Goal: Find specific page/section: Find specific page/section

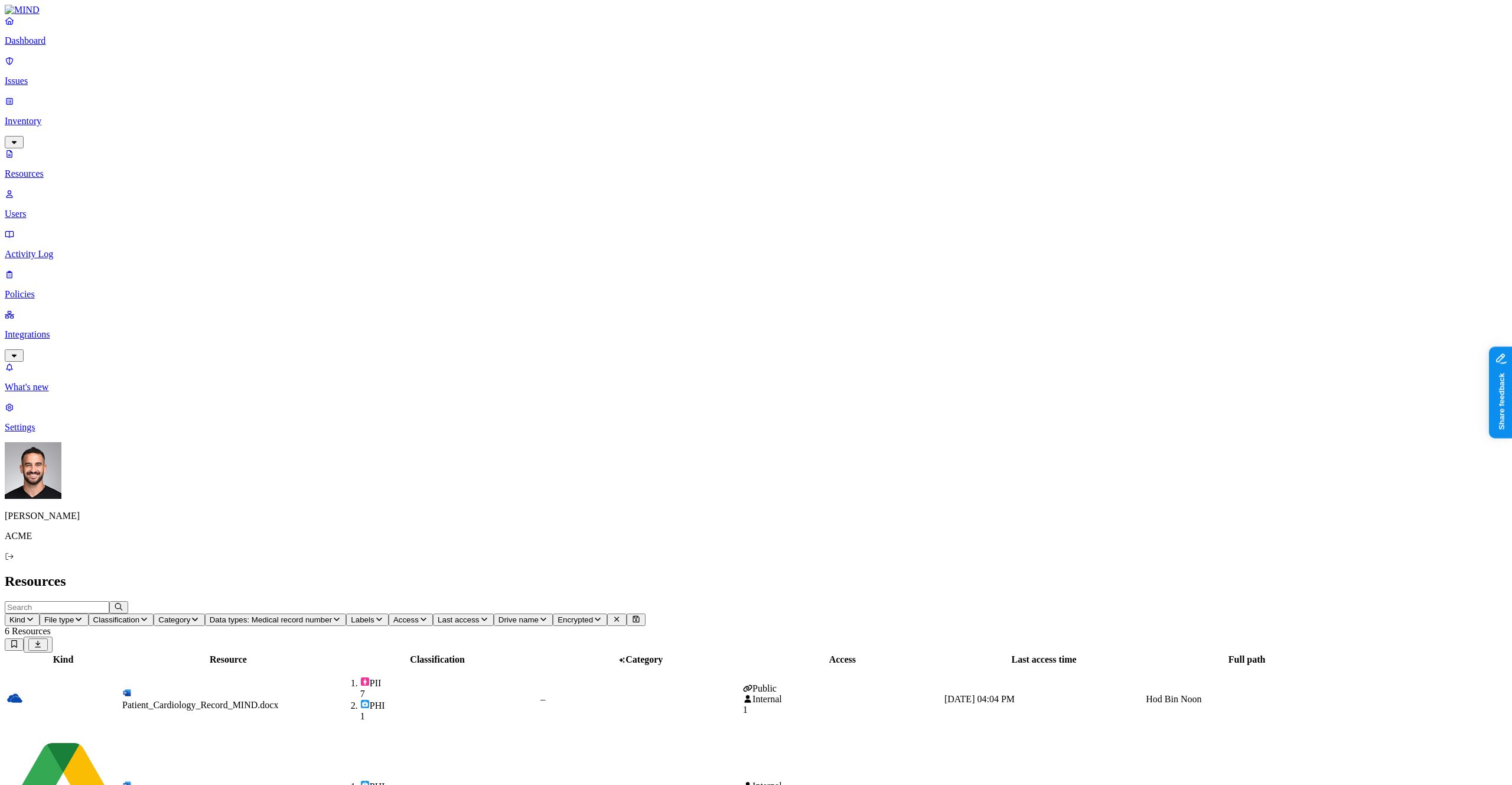
click at [58, 46] on p "Dashboard" at bounding box center [756, 40] width 1503 height 11
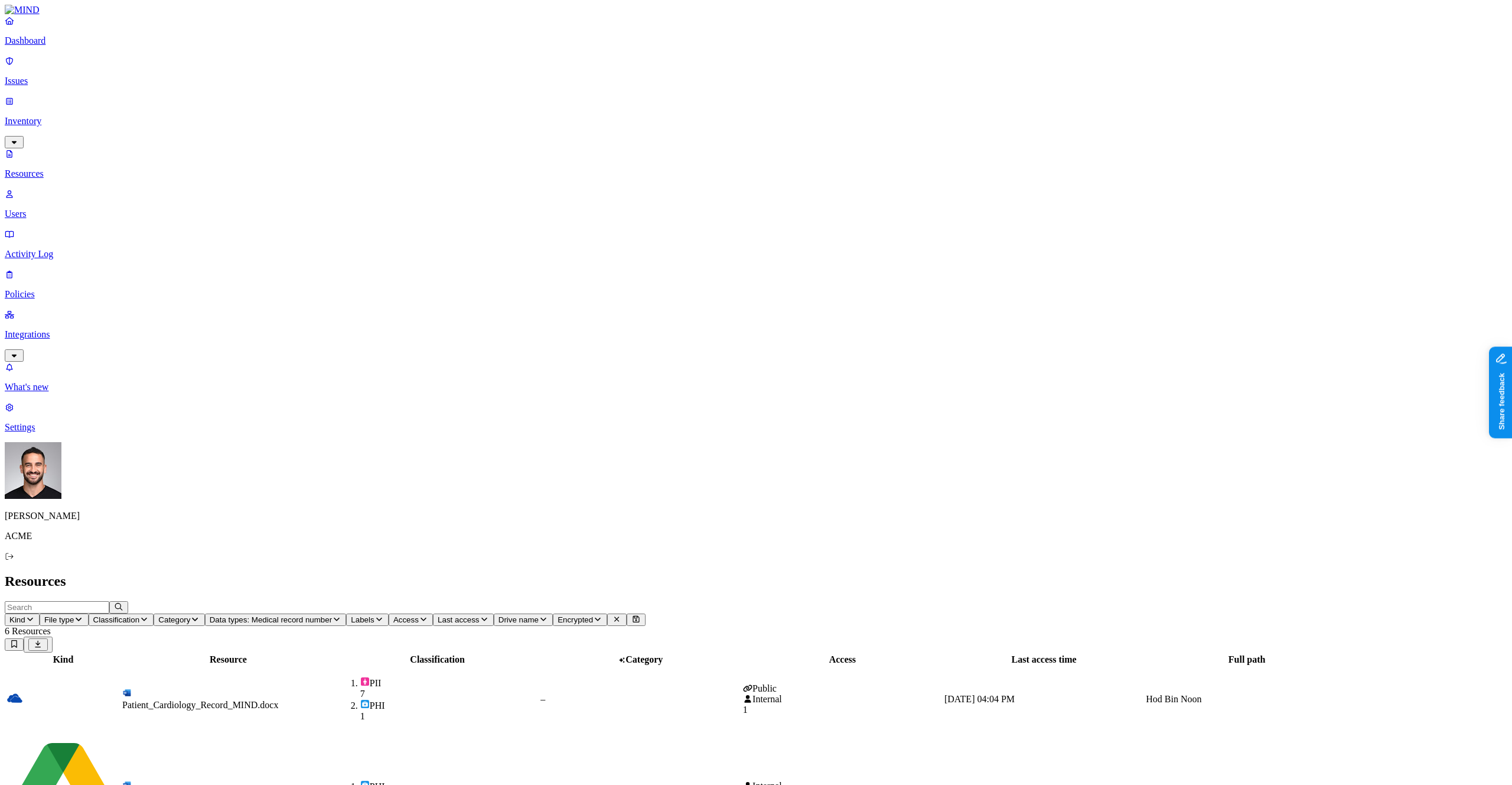
click at [319, 699] on div "Patient_Cardiology_Record_MIND.docx" at bounding box center [229, 704] width 212 height 11
drag, startPoint x: 1338, startPoint y: 446, endPoint x: 1291, endPoint y: 446, distance: 47.0
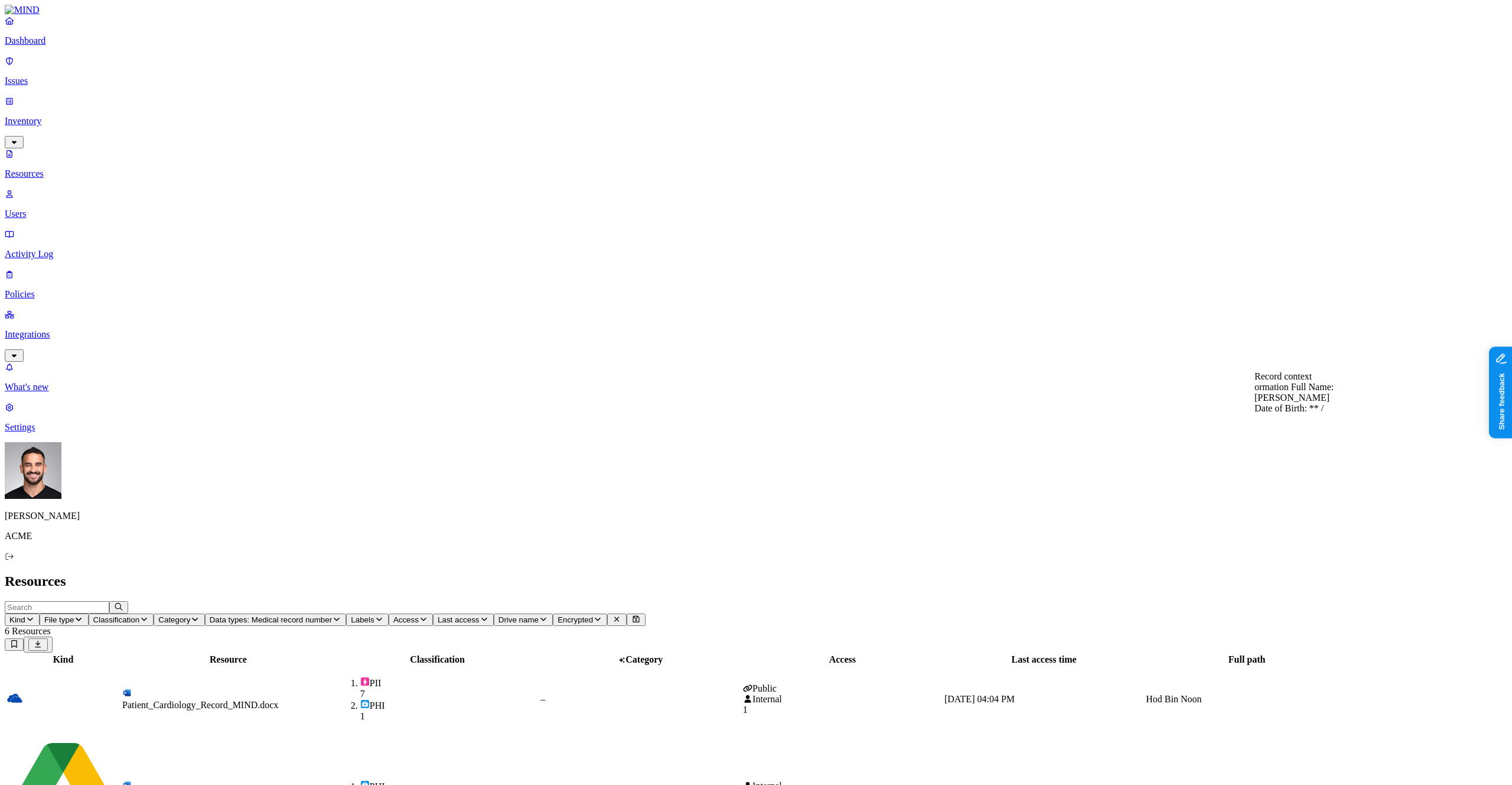
drag, startPoint x: 1295, startPoint y: 451, endPoint x: 1367, endPoint y: 460, distance: 72.6
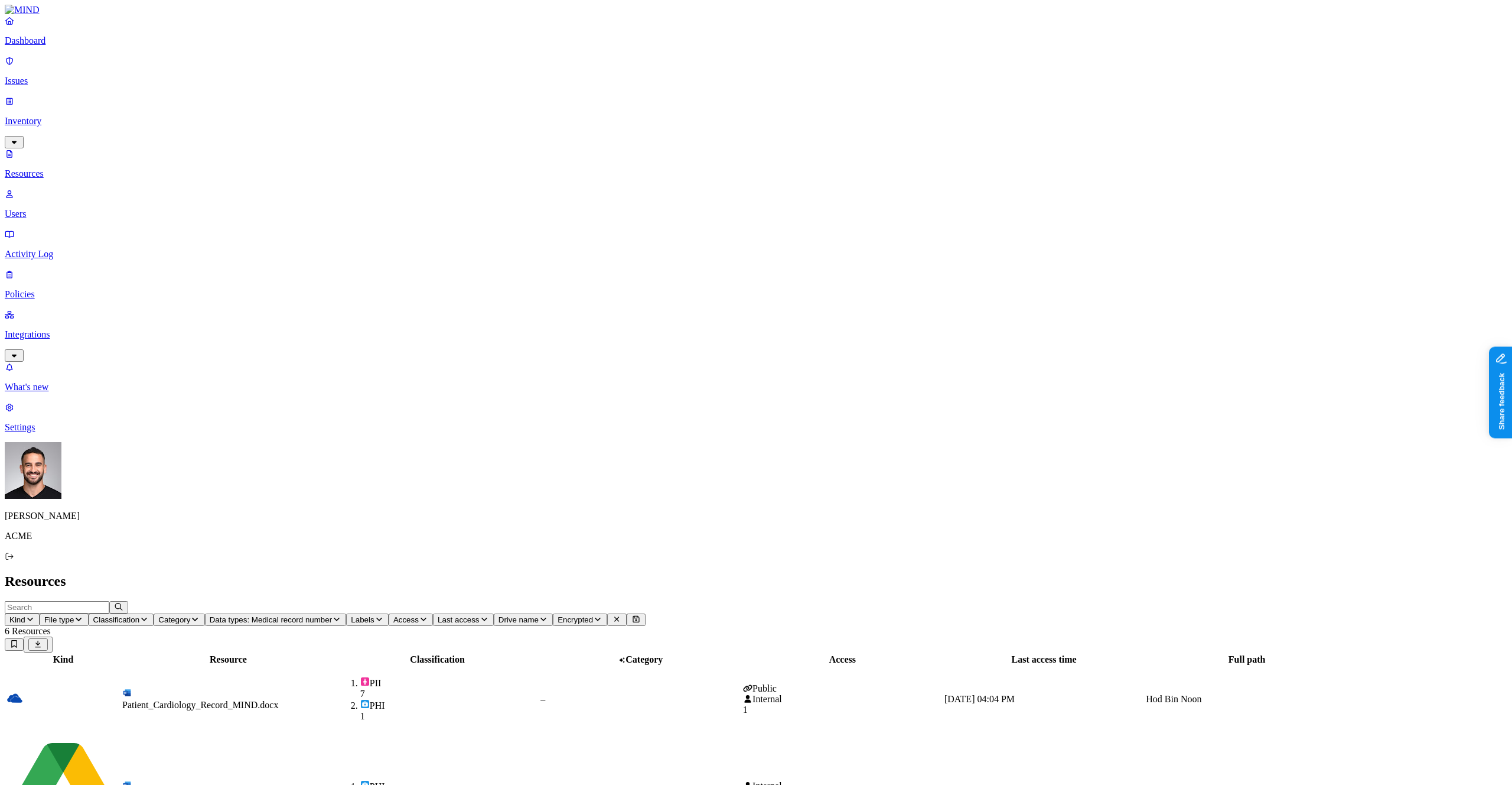
click at [315, 666] on td "Patient_Cardiology_Record_MIND.docx" at bounding box center [228, 698] width 213 height 65
drag, startPoint x: 645, startPoint y: 353, endPoint x: 294, endPoint y: 9, distance: 491.5
